Goal: Information Seeking & Learning: Find specific fact

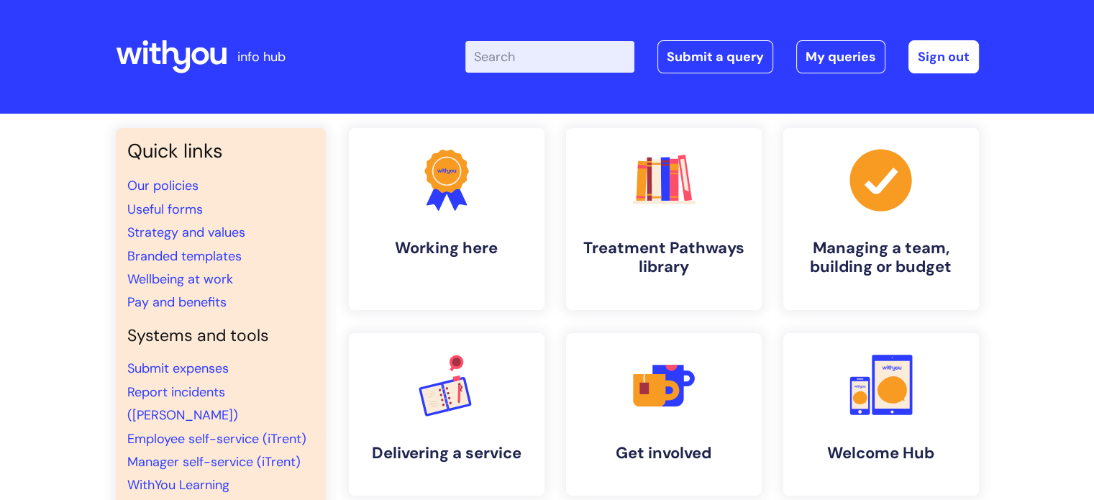
click at [550, 60] on input "Enter your search term here..." at bounding box center [549, 57] width 169 height 32
type input "pay"
click button "Search" at bounding box center [0, 0] width 0 height 0
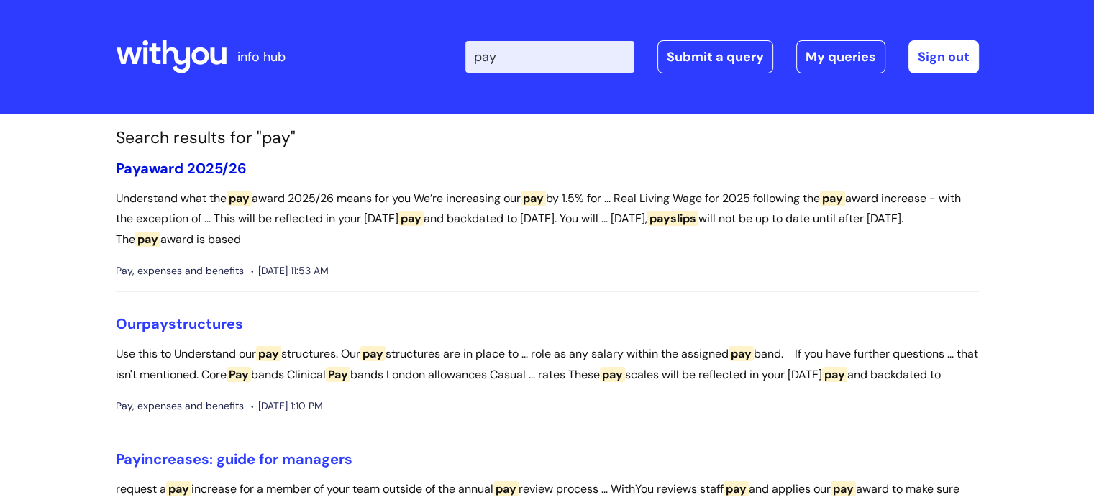
click at [210, 166] on link "Pay award 2025/26" at bounding box center [181, 168] width 131 height 19
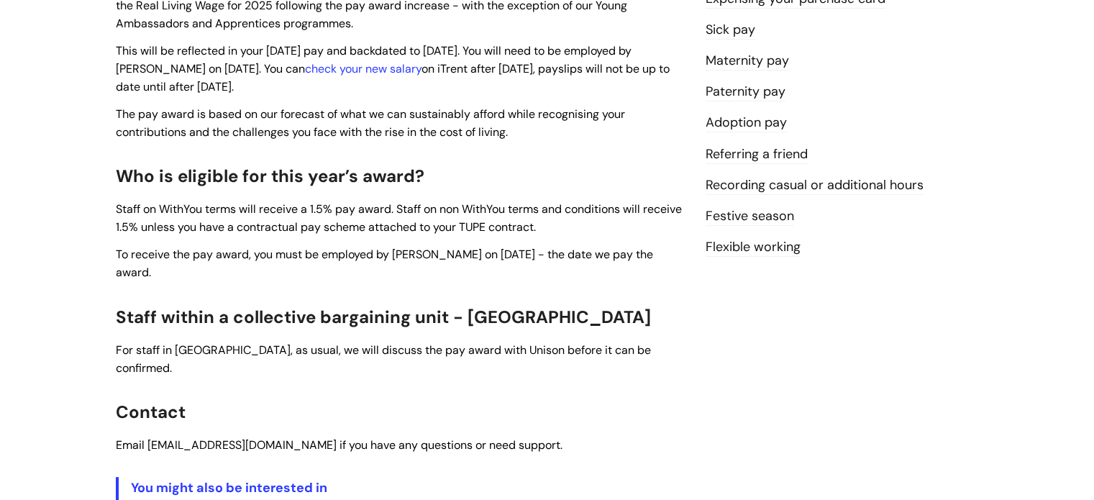
scroll to position [423, 0]
